Goal: Information Seeking & Learning: Compare options

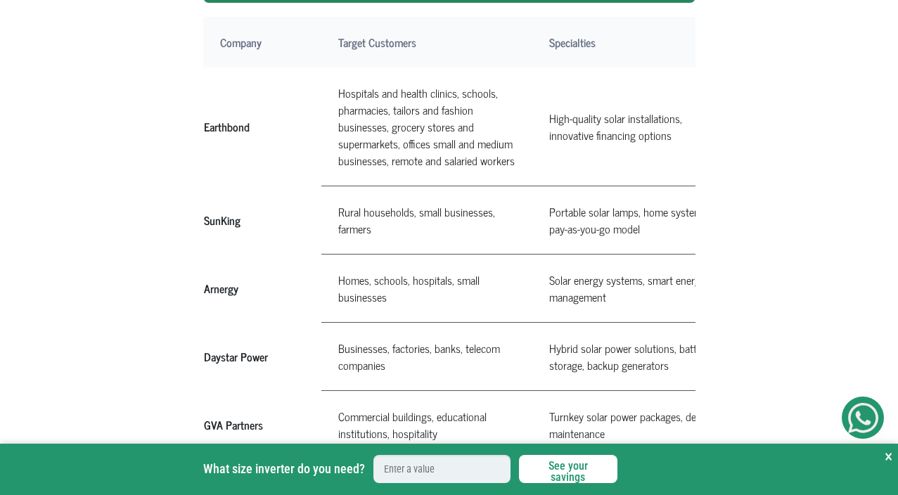
drag, startPoint x: 205, startPoint y: 221, endPoint x: 240, endPoint y: 221, distance: 35.2
click at [240, 221] on th "SunKing" at bounding box center [262, 220] width 118 height 68
copy th "SunKing"
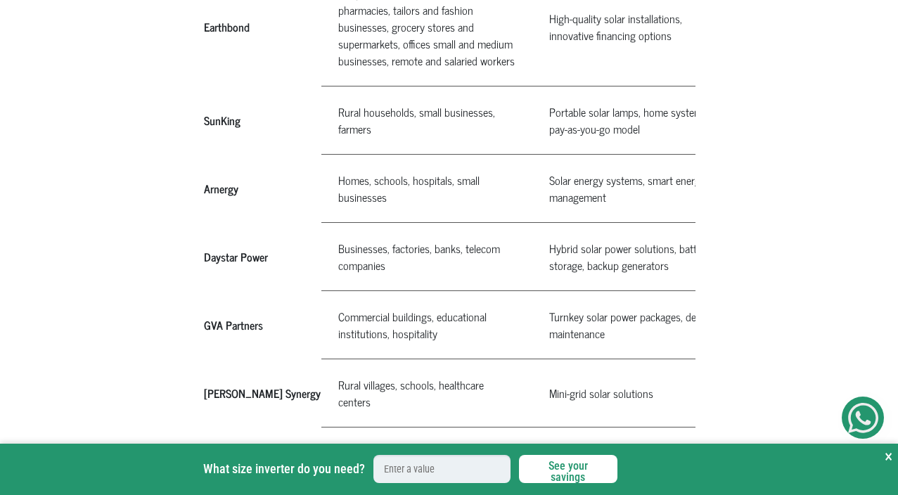
scroll to position [1038, 0]
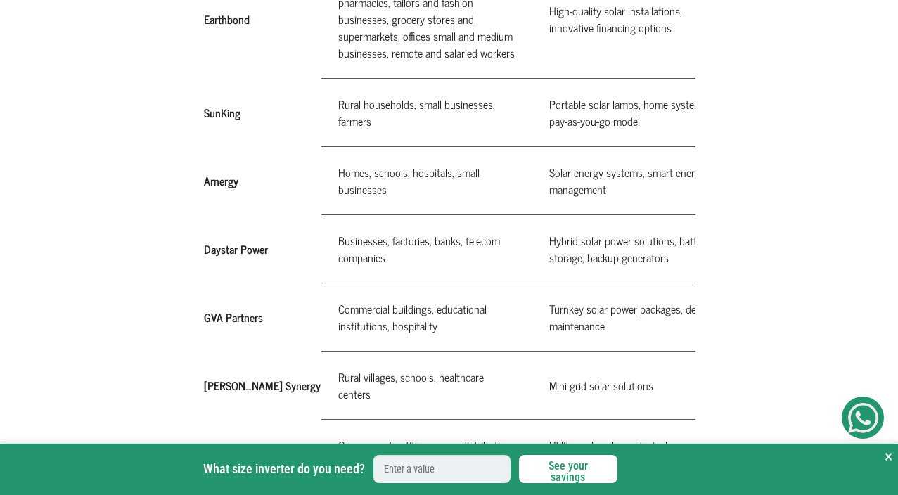
drag, startPoint x: 206, startPoint y: 389, endPoint x: 280, endPoint y: 387, distance: 73.8
click at [280, 387] on th "[PERSON_NAME] Synergy" at bounding box center [262, 385] width 118 height 68
copy th "[PERSON_NAME] Synergy"
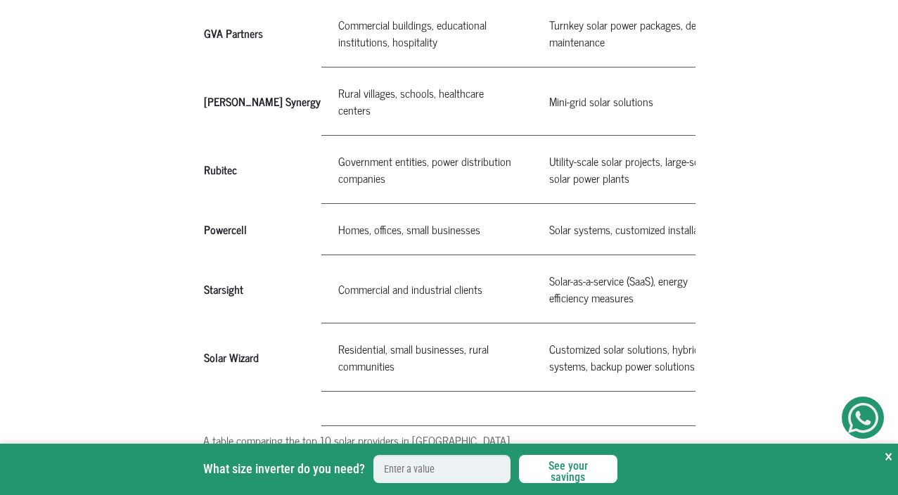
scroll to position [1337, 0]
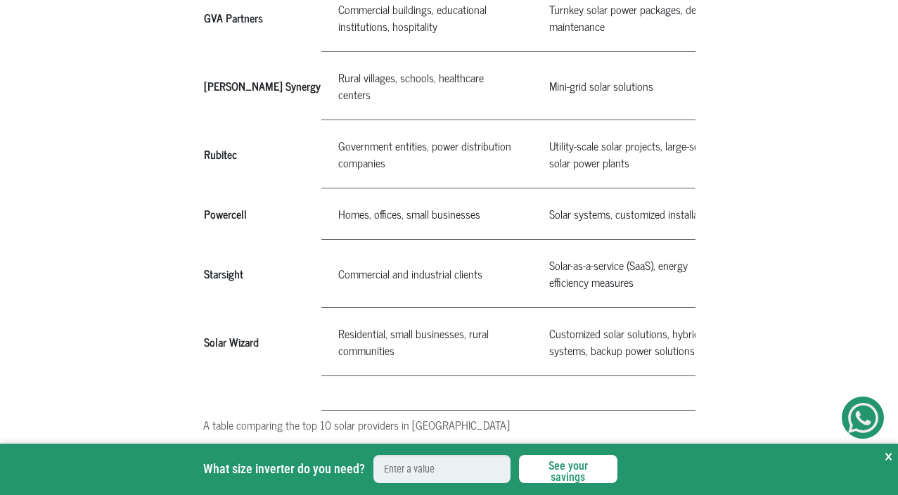
drag, startPoint x: 264, startPoint y: 345, endPoint x: 201, endPoint y: 344, distance: 62.6
click at [269, 346] on th "Solar Wizard" at bounding box center [262, 341] width 118 height 68
drag, startPoint x: 269, startPoint y: 346, endPoint x: 202, endPoint y: 340, distance: 67.1
click at [203, 340] on th "Solar Wizard" at bounding box center [262, 341] width 118 height 68
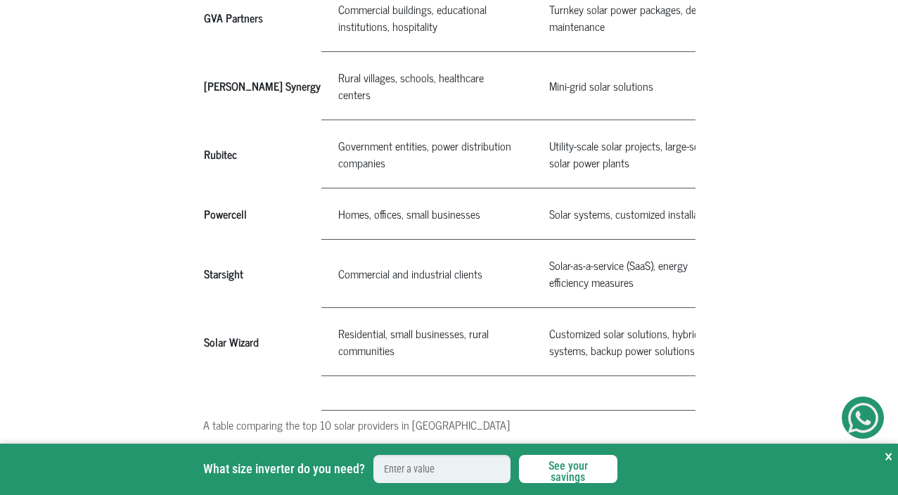
copy th "Solar Wizard"
